Goal: Find specific page/section: Find specific page/section

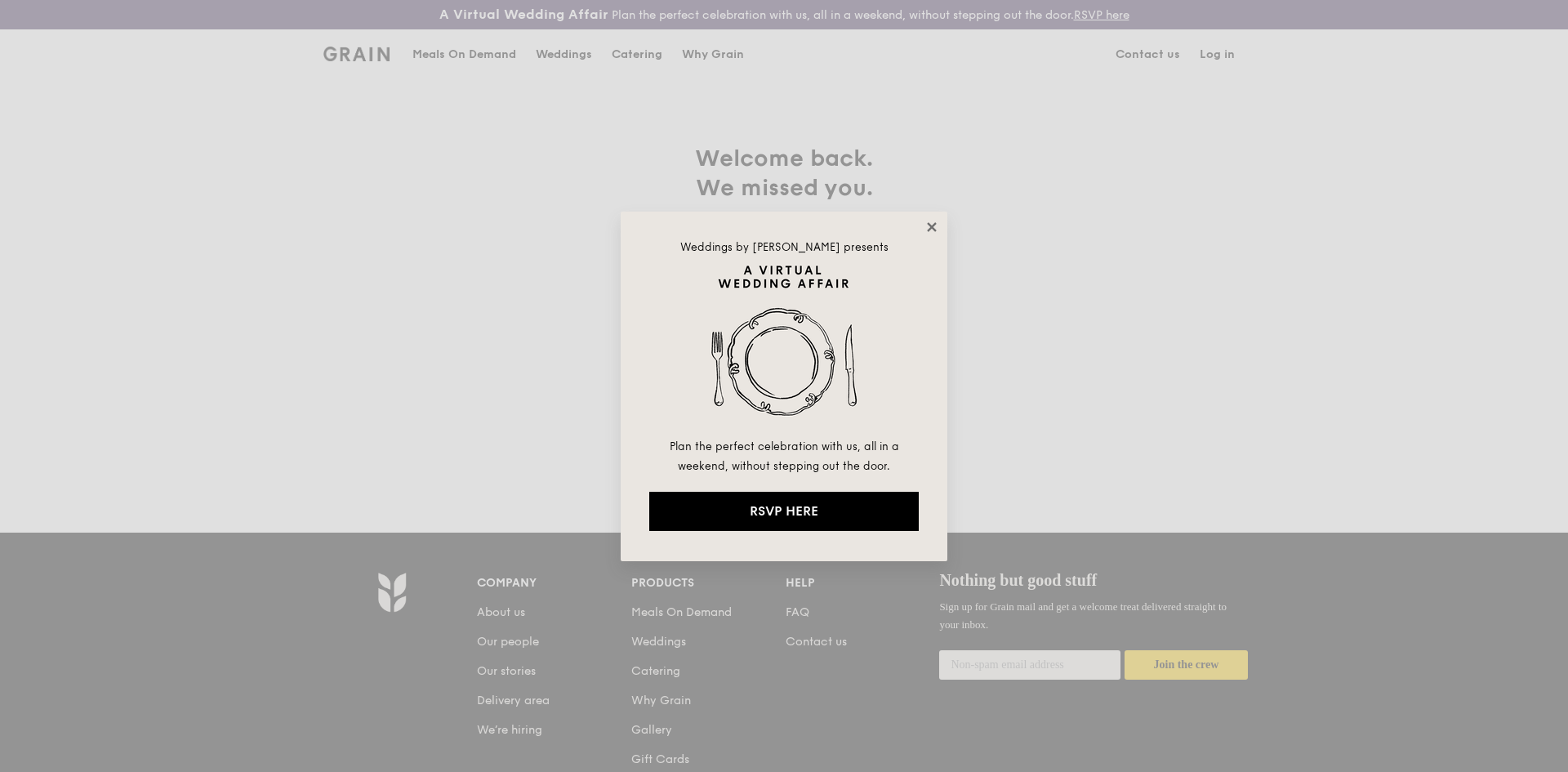
type input "gwen@grain.com.sg"
click at [926, 232] on icon at bounding box center [931, 227] width 15 height 15
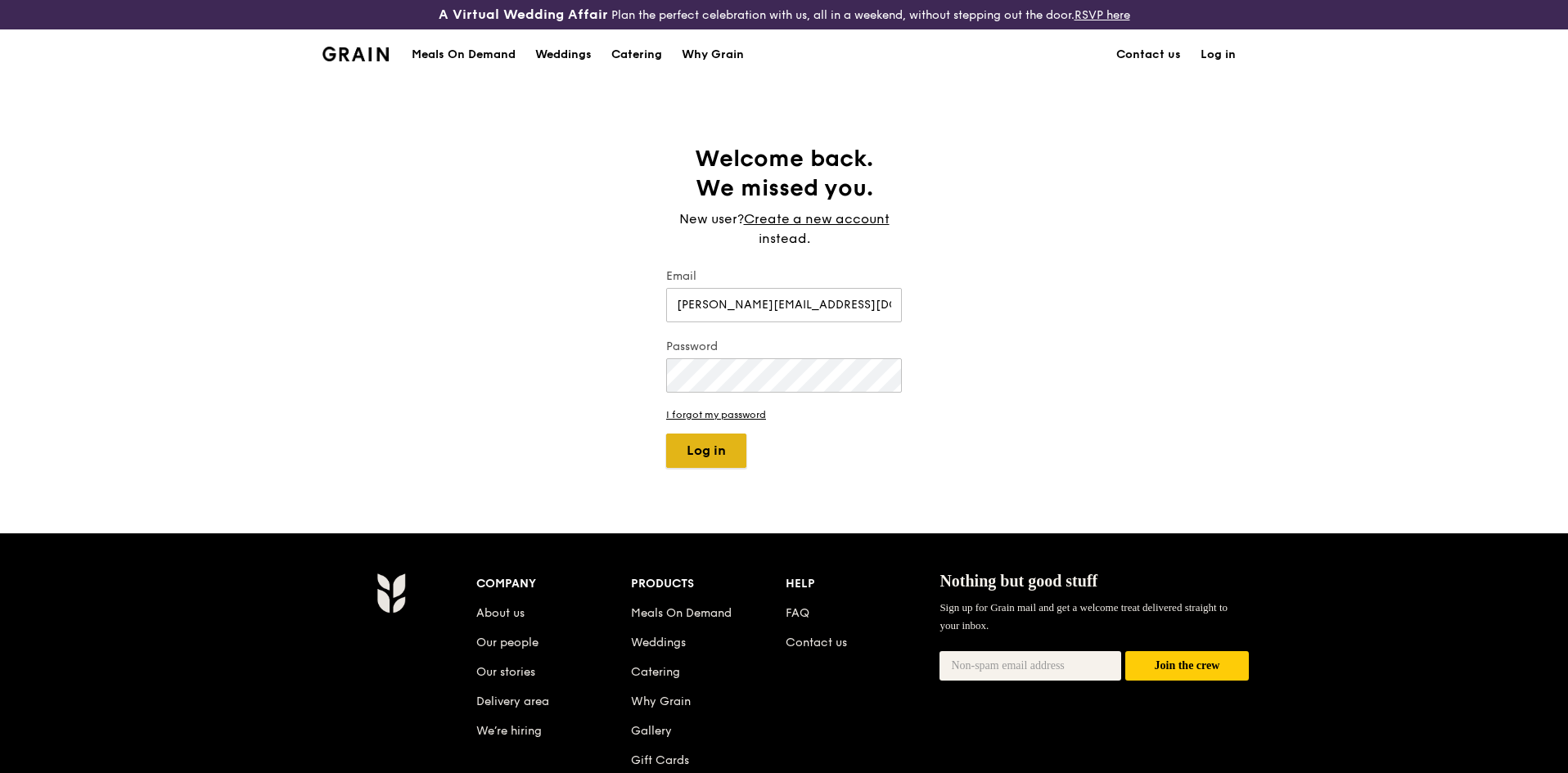
click at [733, 441] on button "Log in" at bounding box center [706, 451] width 80 height 34
select select "100"
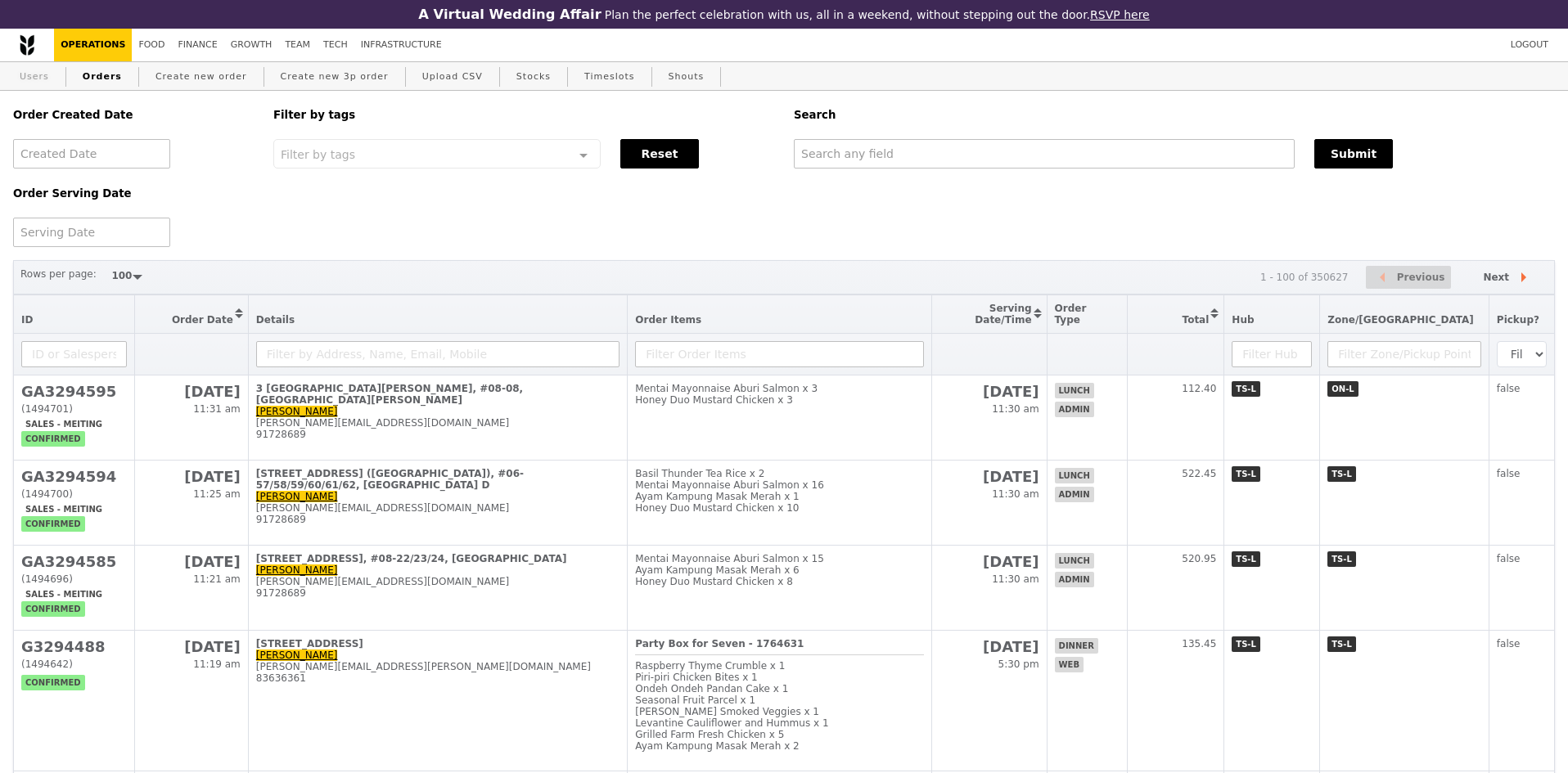
click at [20, 77] on link "Users" at bounding box center [34, 77] width 42 height 30
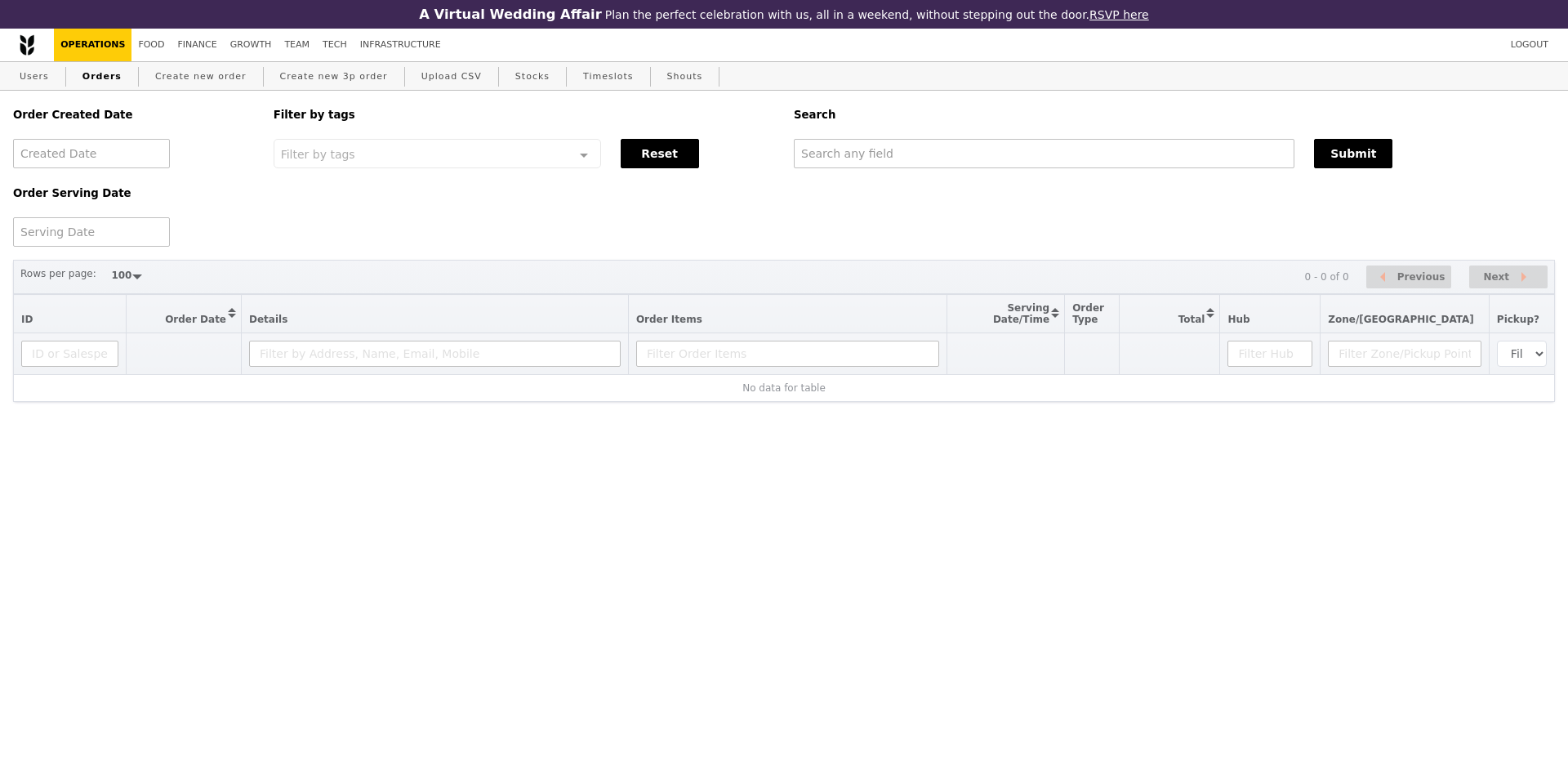
select select "100"
